Goal: Task Accomplishment & Management: Use online tool/utility

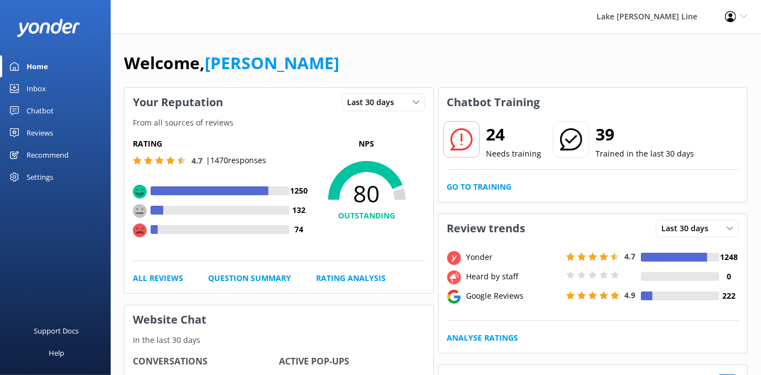
click at [35, 110] on div "Chatbot" at bounding box center [40, 111] width 27 height 22
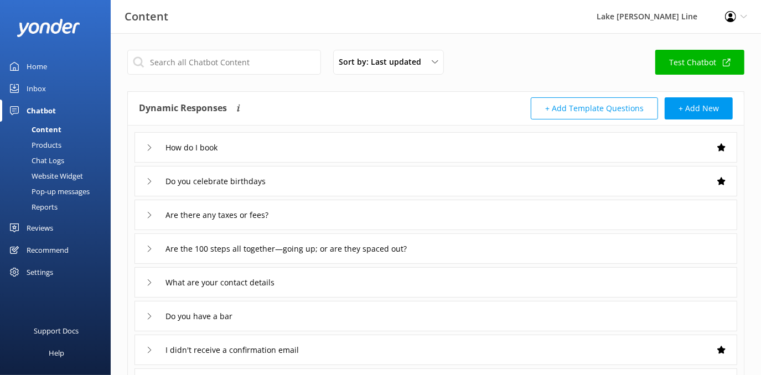
click at [34, 162] on div "Chat Logs" at bounding box center [36, 161] width 58 height 16
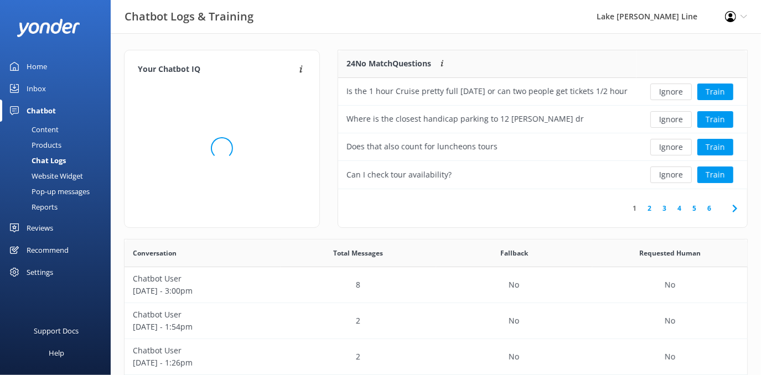
scroll to position [8, 8]
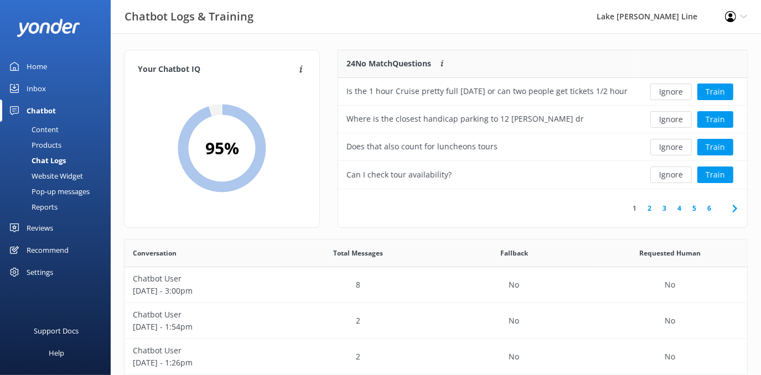
click at [695, 207] on link "5" at bounding box center [694, 208] width 15 height 11
click at [710, 210] on link "6" at bounding box center [709, 208] width 15 height 11
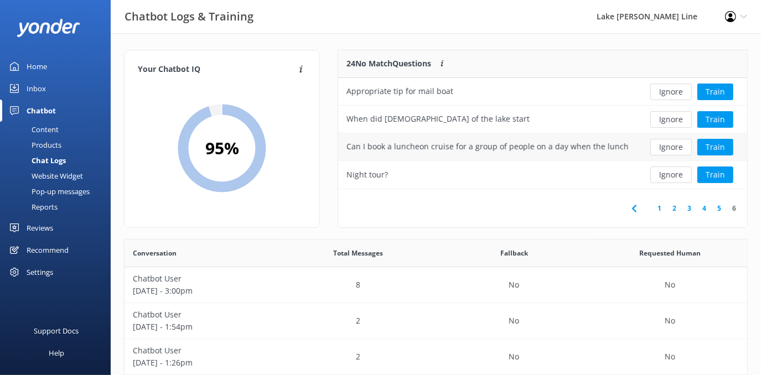
click at [559, 142] on div "Can I book a luncheon cruise for a group of people on a day when the luncheon c…" at bounding box center [488, 147] width 282 height 12
